Goal: Task Accomplishment & Management: Manage account settings

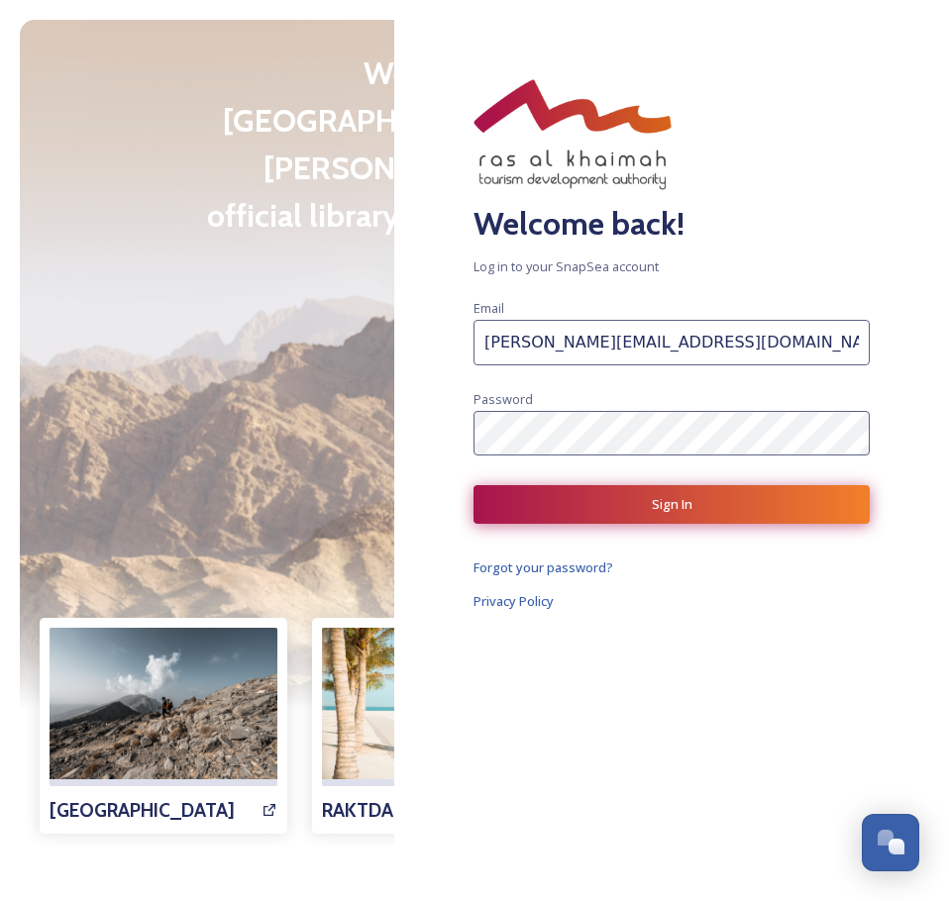
click at [675, 522] on button "Sign In" at bounding box center [671, 504] width 396 height 39
click at [521, 509] on button "Sign In" at bounding box center [671, 504] width 396 height 39
click at [593, 347] on input "[PERSON_NAME][EMAIL_ADDRESS][DOMAIN_NAME]" at bounding box center [671, 343] width 396 height 46
type input "Waseem"
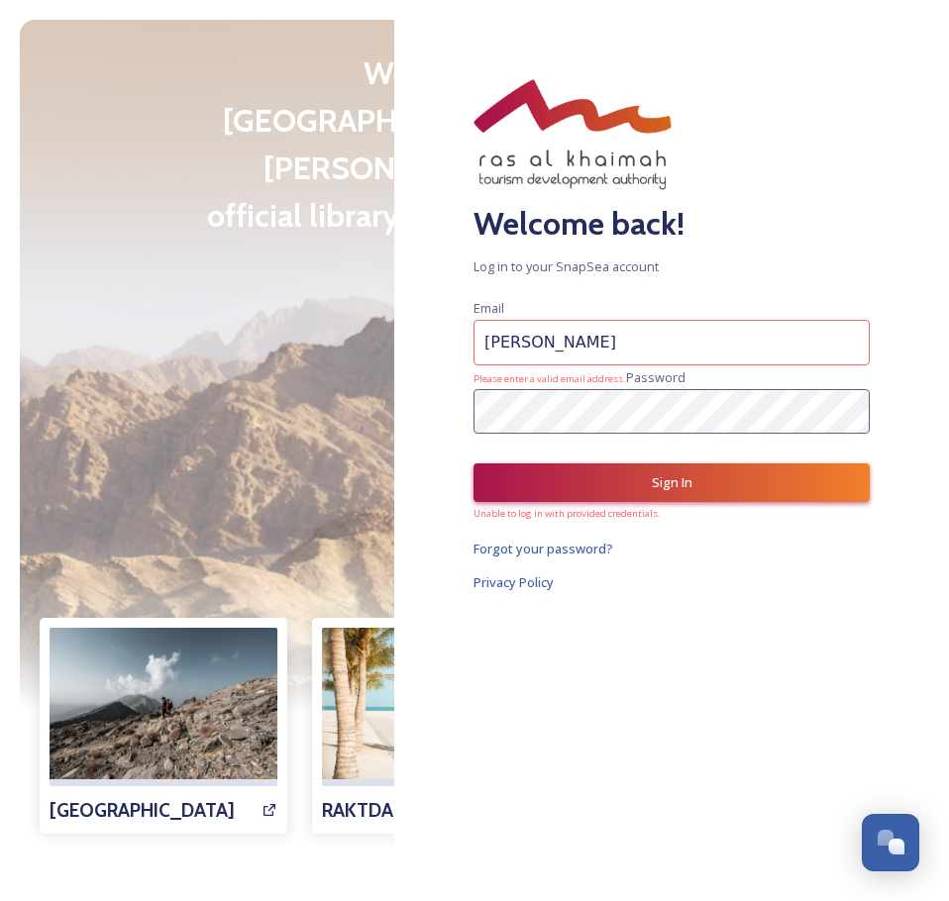
click at [563, 334] on input "Waseem" at bounding box center [671, 343] width 396 height 46
click at [562, 334] on input "Waseem" at bounding box center [671, 343] width 396 height 46
click at [468, 583] on div "Welcome back! Log in to your SnapSea account Email Waseem Please enter a valid …" at bounding box center [671, 450] width 555 height 901
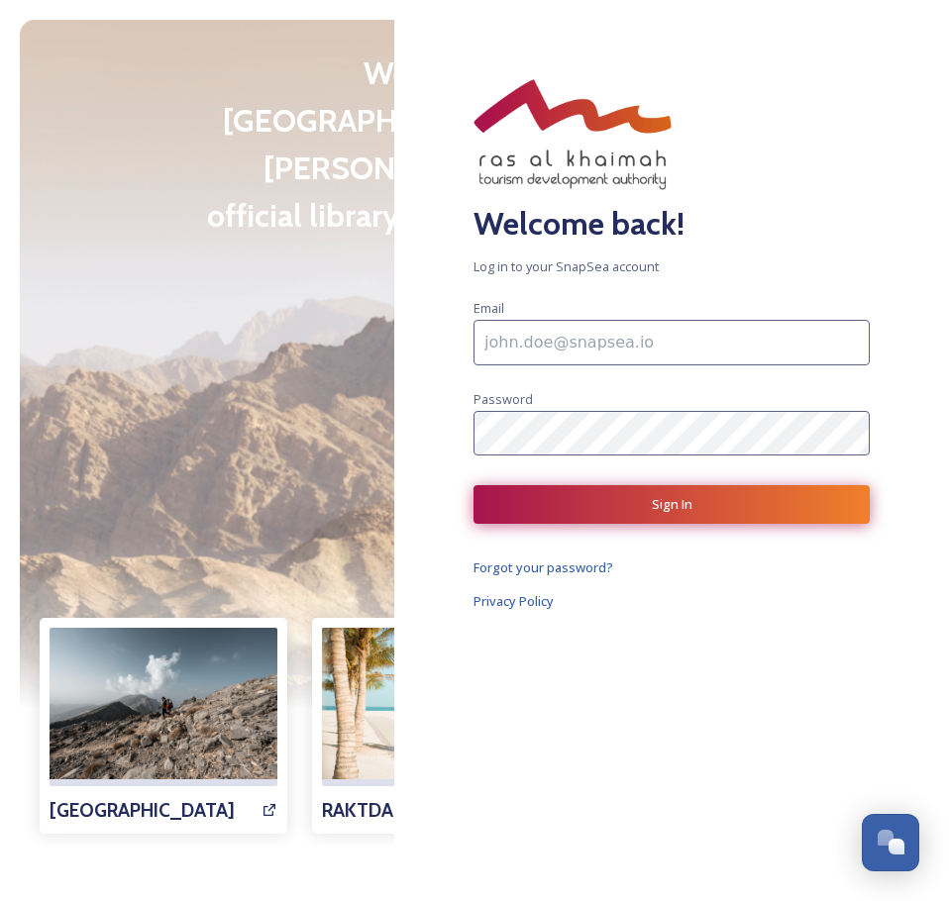
type input "[PERSON_NAME][EMAIL_ADDRESS][DOMAIN_NAME]"
click at [538, 499] on button "Sign In" at bounding box center [671, 504] width 396 height 39
